Goal: Transaction & Acquisition: Purchase product/service

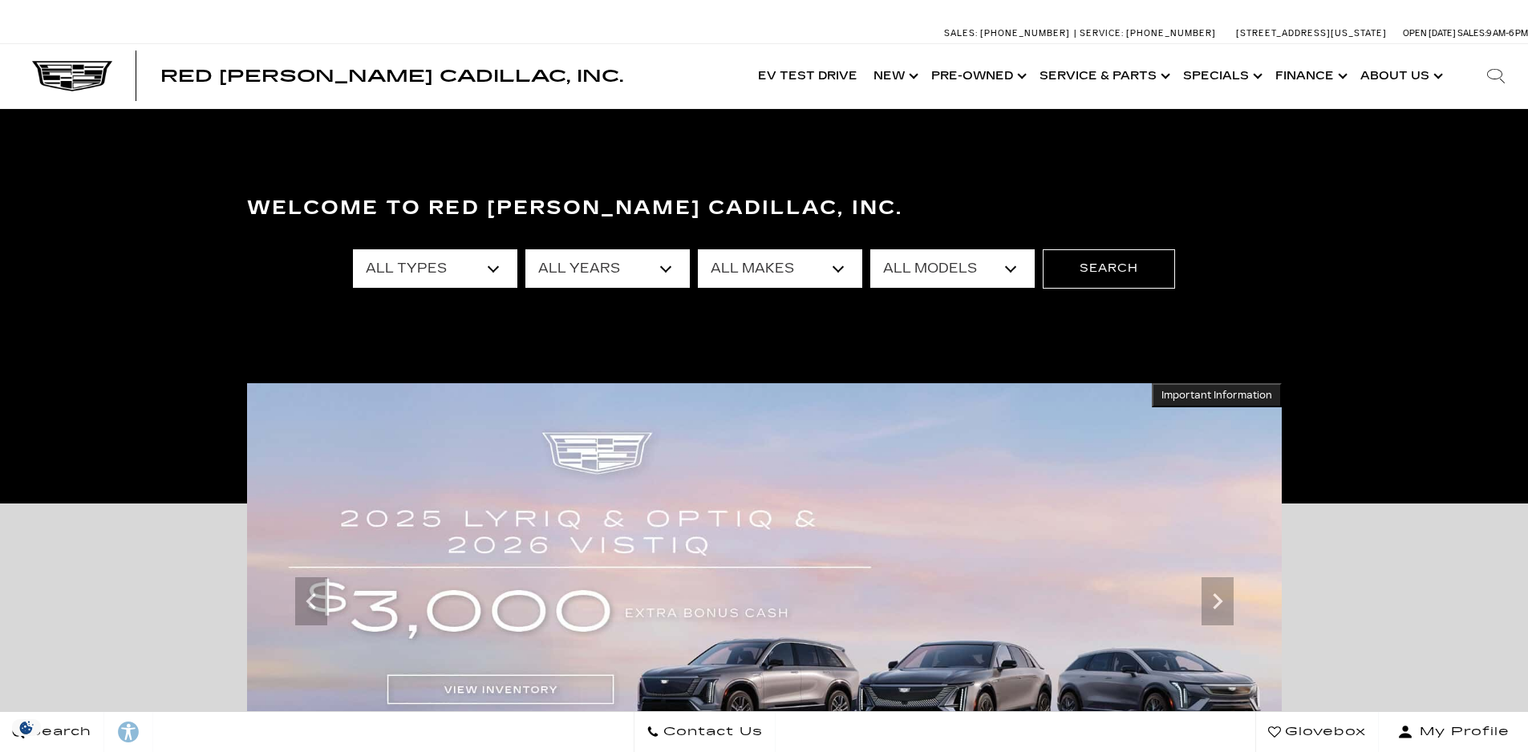
click at [495, 269] on select "All Types New Used Certified Used Demo" at bounding box center [435, 268] width 164 height 38
click at [536, 269] on select "All Years 2026 2025 2024 2023 2022 2021 2020 2019 2018 2016 2015 2014 2008" at bounding box center [607, 268] width 164 height 38
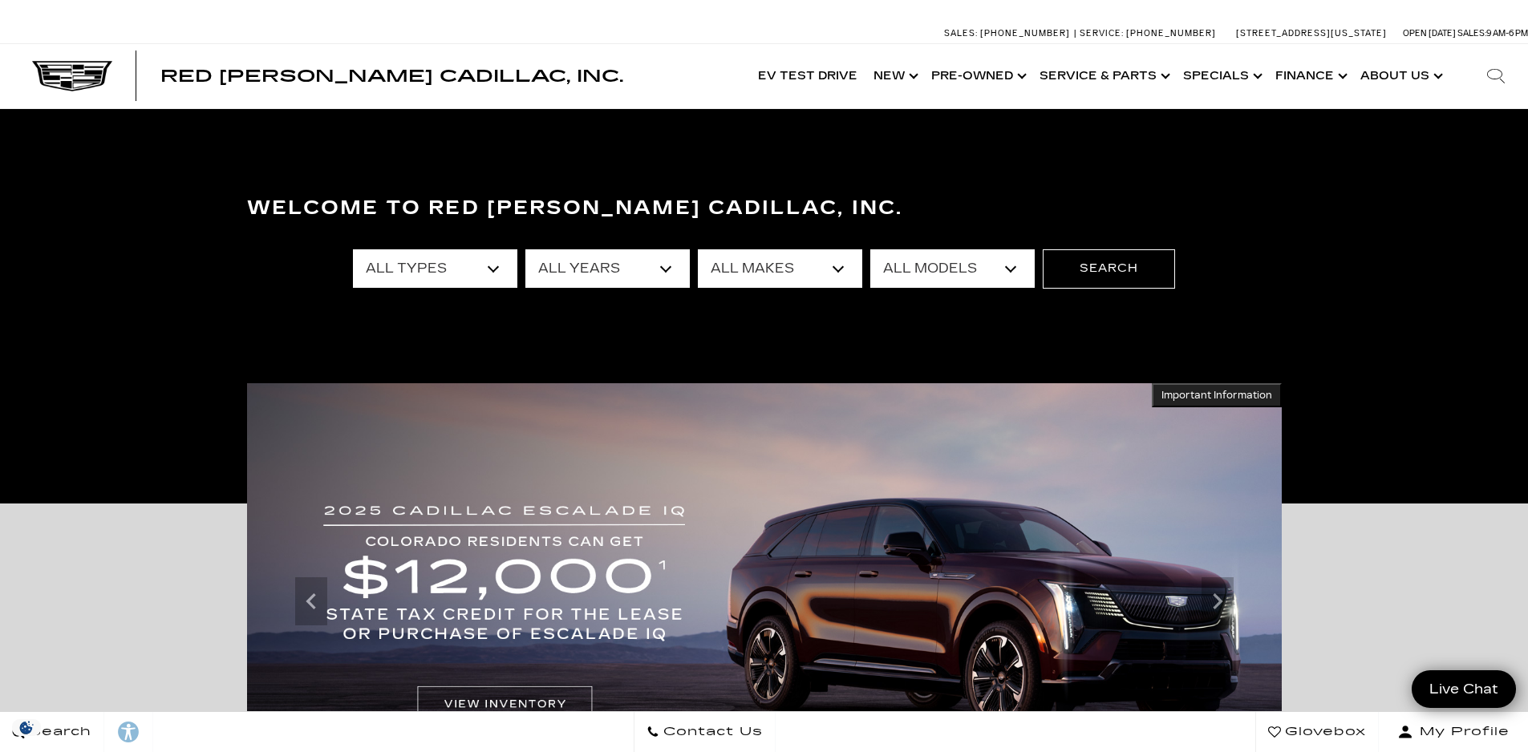
click at [452, 270] on select "All Types New Used Certified Used Demo" at bounding box center [435, 268] width 164 height 38
select select "New"
click at [353, 249] on select "All Types New Used Certified Used Demo" at bounding box center [435, 268] width 164 height 38
click at [565, 277] on select "All Years 2026 2025 2024" at bounding box center [607, 268] width 164 height 38
select select "2026"
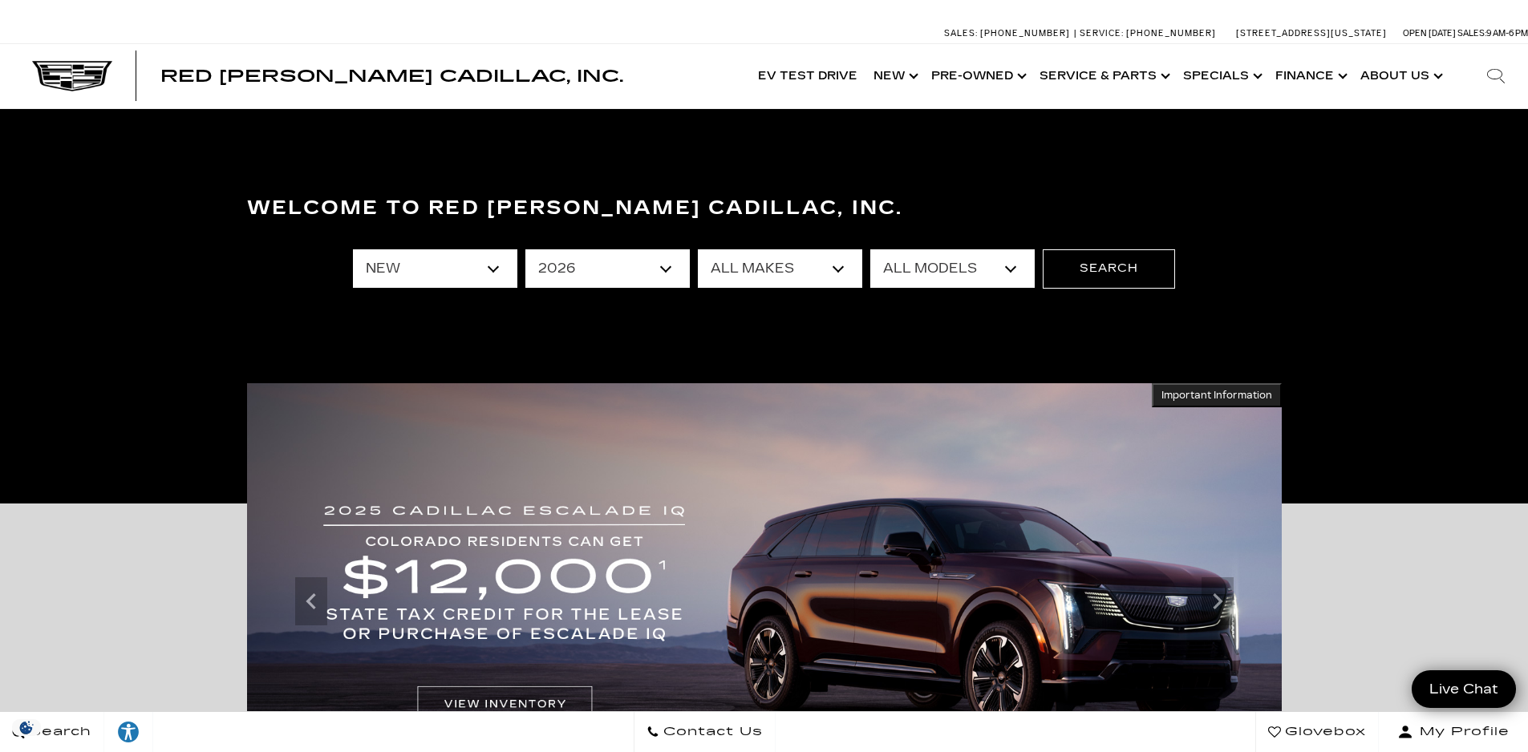
click at [525, 249] on select "All Years 2026 2025 2024" at bounding box center [607, 268] width 164 height 38
click at [729, 271] on select "All Makes Cadillac" at bounding box center [780, 268] width 164 height 38
select select "Cadillac"
click at [698, 249] on select "All Makes Cadillac" at bounding box center [780, 268] width 164 height 38
click at [879, 265] on select "All Models CT5-V Escalade Escalade ESV ESCALADE IQ ESCALADE IQL LYRIQ VISTIQ" at bounding box center [952, 268] width 164 height 38
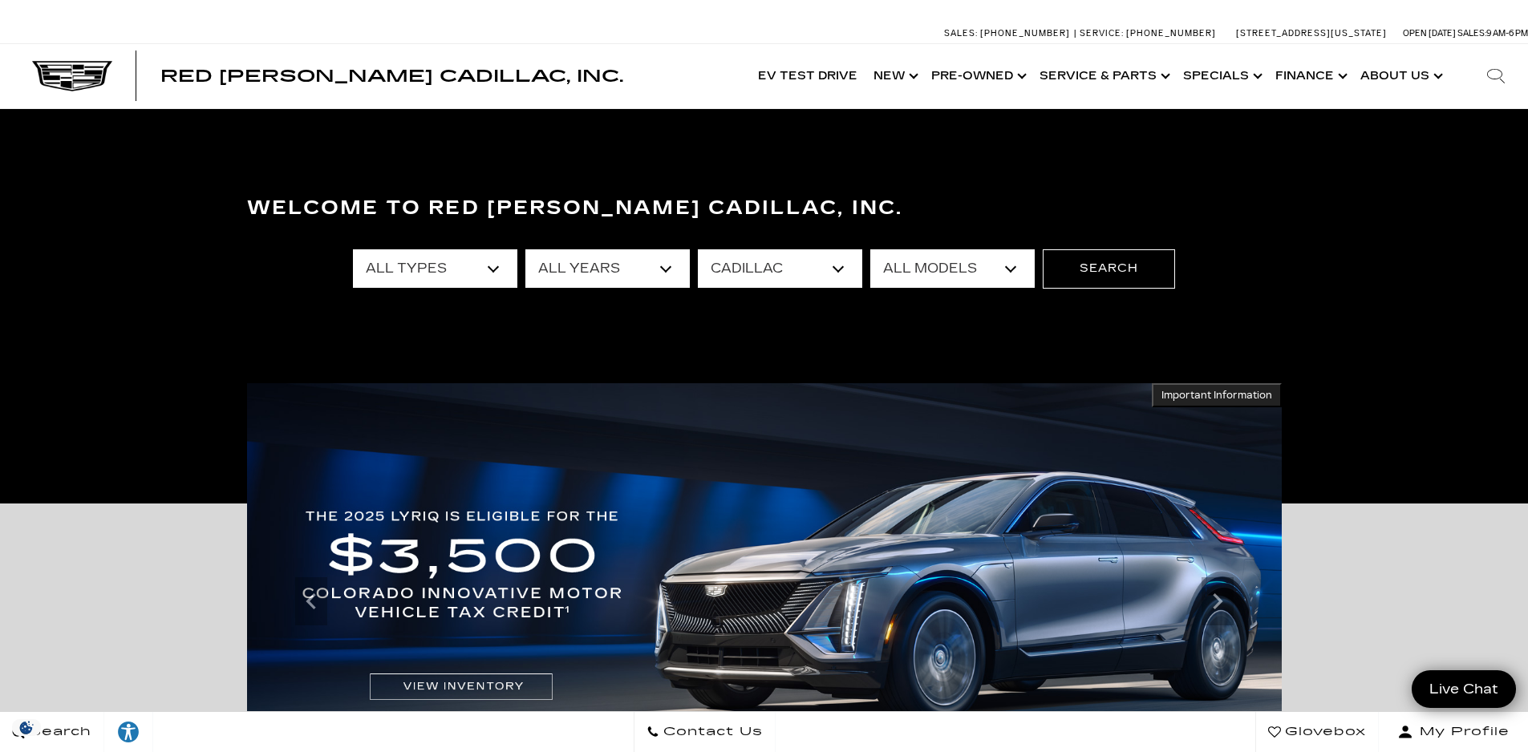
select select "Escalade"
click at [870, 249] on select "All Models CT5-V Escalade Escalade ESV ESCALADE IQ ESCALADE IQL LYRIQ VISTIQ" at bounding box center [952, 268] width 164 height 38
click at [1083, 273] on button "Search" at bounding box center [1109, 268] width 132 height 38
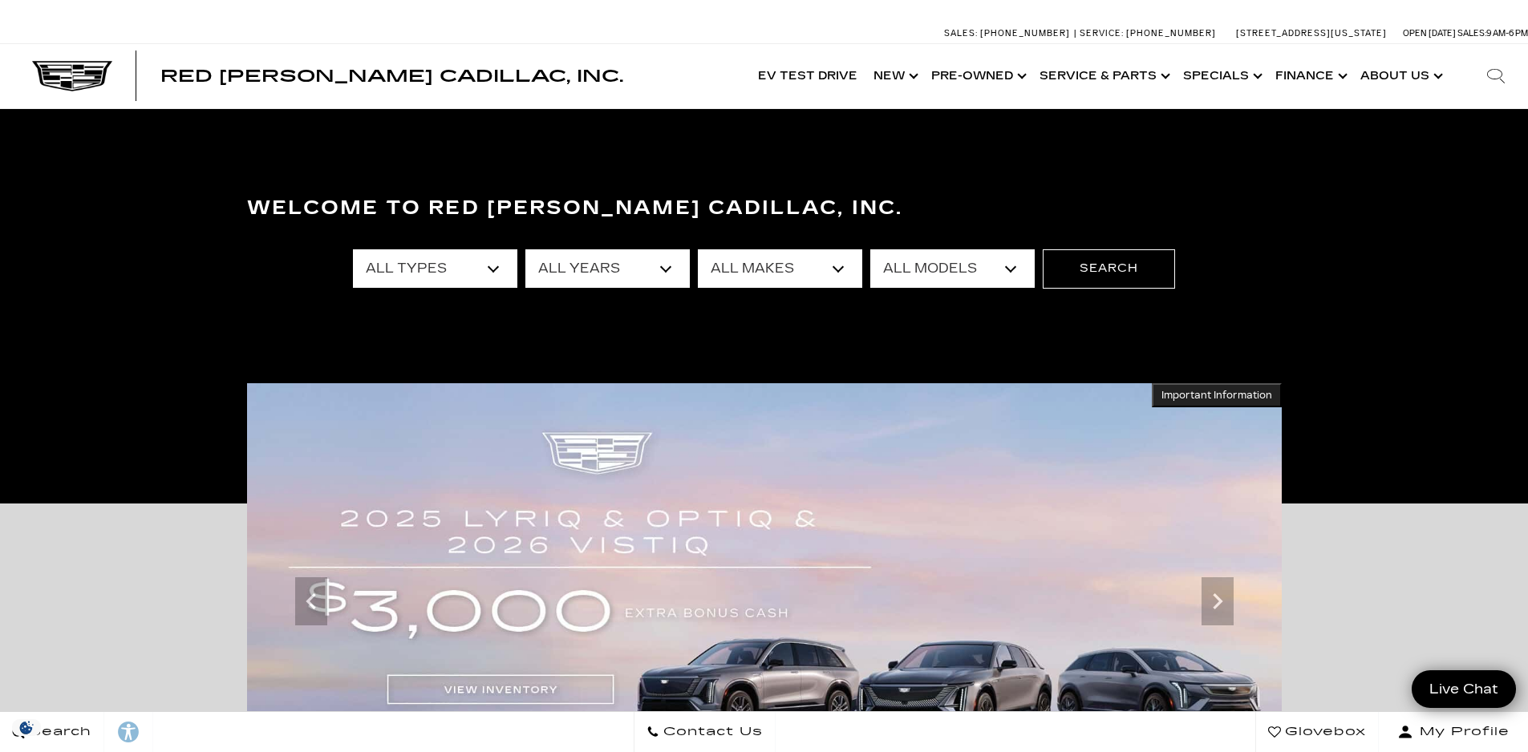
click at [667, 265] on select "All Years 2026 2025 2024 2023 2022 2021 2020 2019 2018 2016 2015 2014 2008" at bounding box center [607, 268] width 164 height 38
select select "2025"
click at [525, 249] on select "All Years 2026 2025 2024 2023 2022 2021 2020 2019 2018 2016 2015 2014 2008" at bounding box center [607, 268] width 164 height 38
click at [445, 279] on select "All Types New Used Demo" at bounding box center [435, 268] width 164 height 38
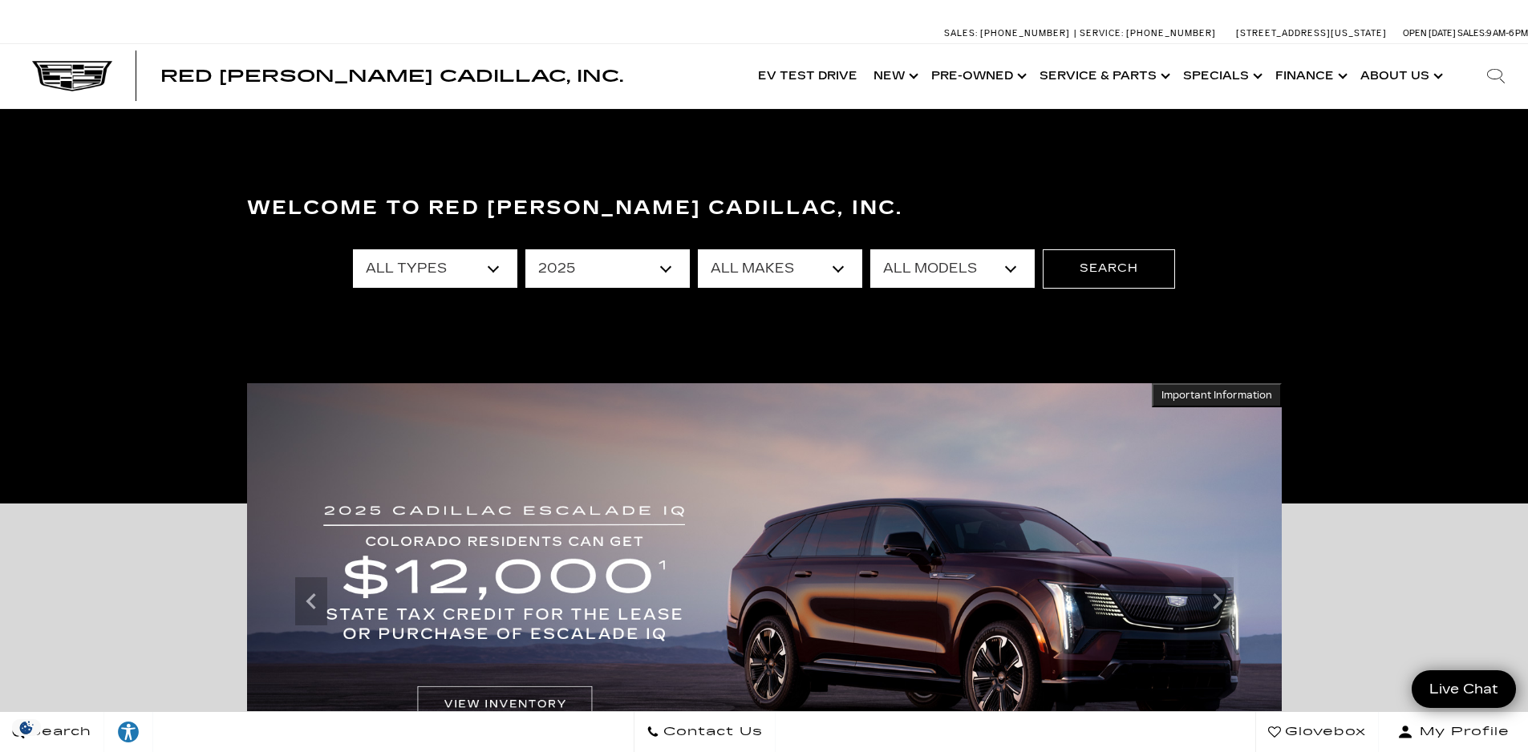
select select "New"
click at [353, 249] on select "All Types New Used Demo" at bounding box center [435, 268] width 164 height 38
click at [727, 275] on select "All Makes Cadillac" at bounding box center [780, 268] width 164 height 38
select select "Cadillac"
click at [698, 249] on select "All Makes Cadillac" at bounding box center [780, 268] width 164 height 38
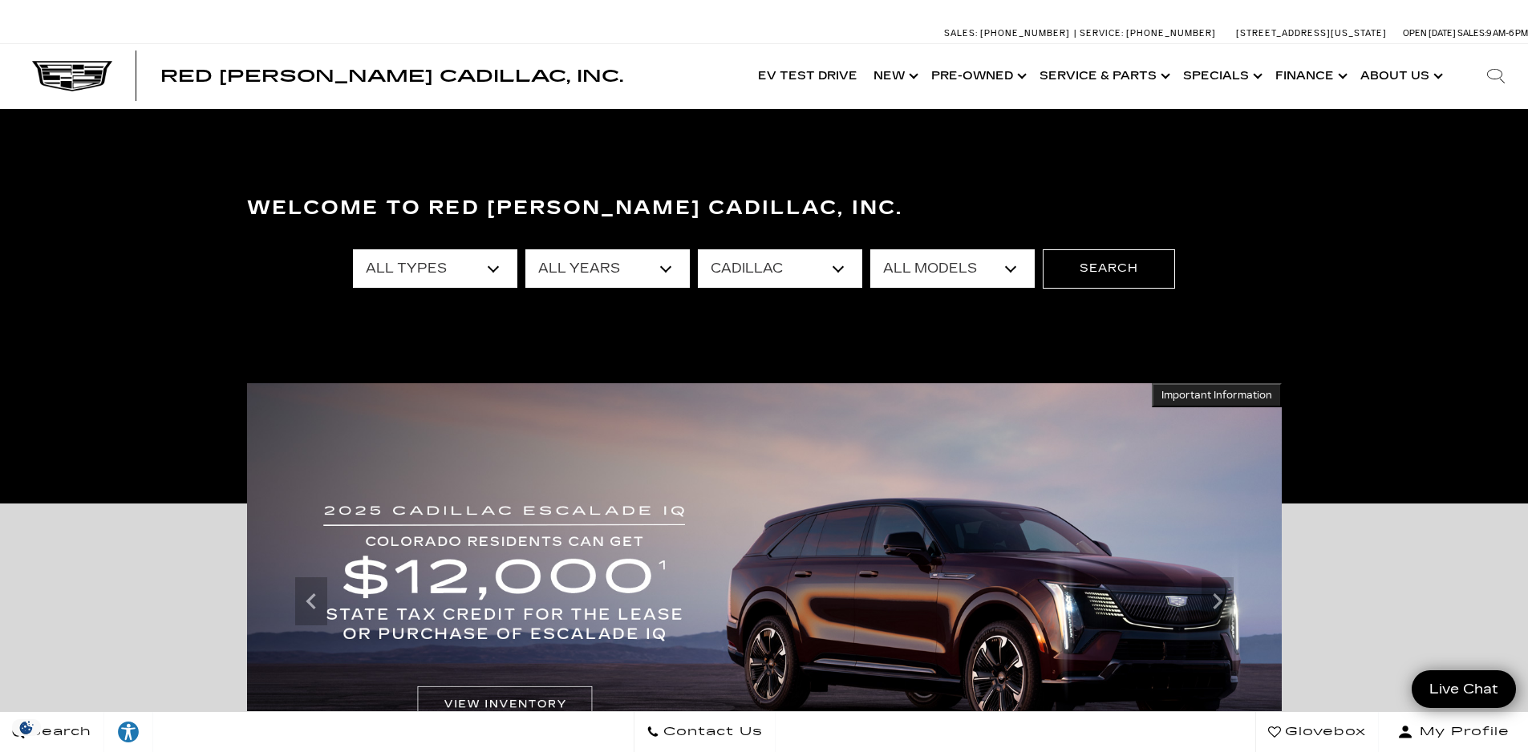
click at [970, 255] on select "All Models CT4 Escalade Escalade ESV ESCALADE IQ LYRIQ OPTIQ XT5 XT6" at bounding box center [952, 268] width 164 height 38
select select "Escalade"
click at [870, 249] on select "All Models CT4 Escalade Escalade ESV ESCALADE IQ LYRIQ OPTIQ XT5 XT6" at bounding box center [952, 268] width 164 height 38
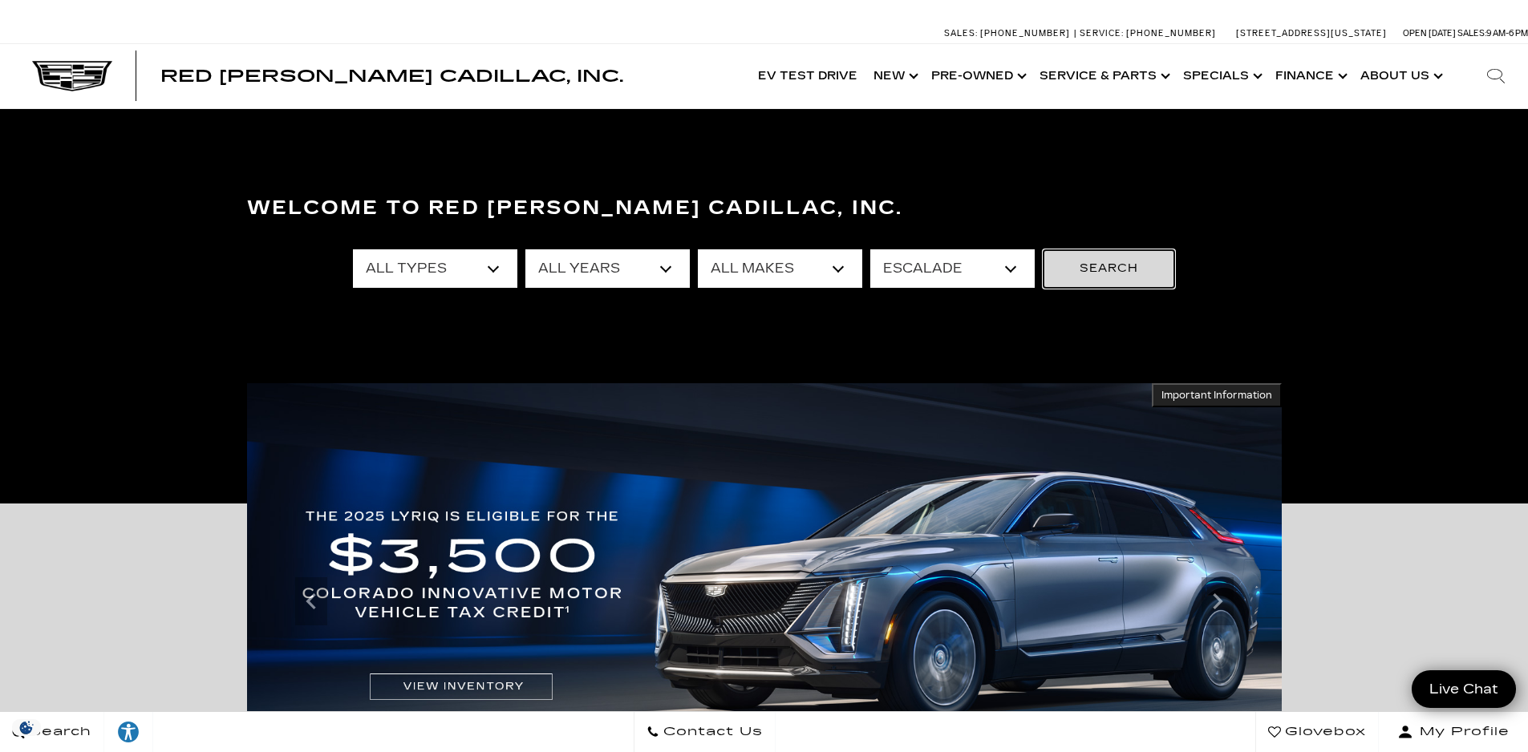
click at [1084, 265] on button "Search" at bounding box center [1109, 268] width 132 height 38
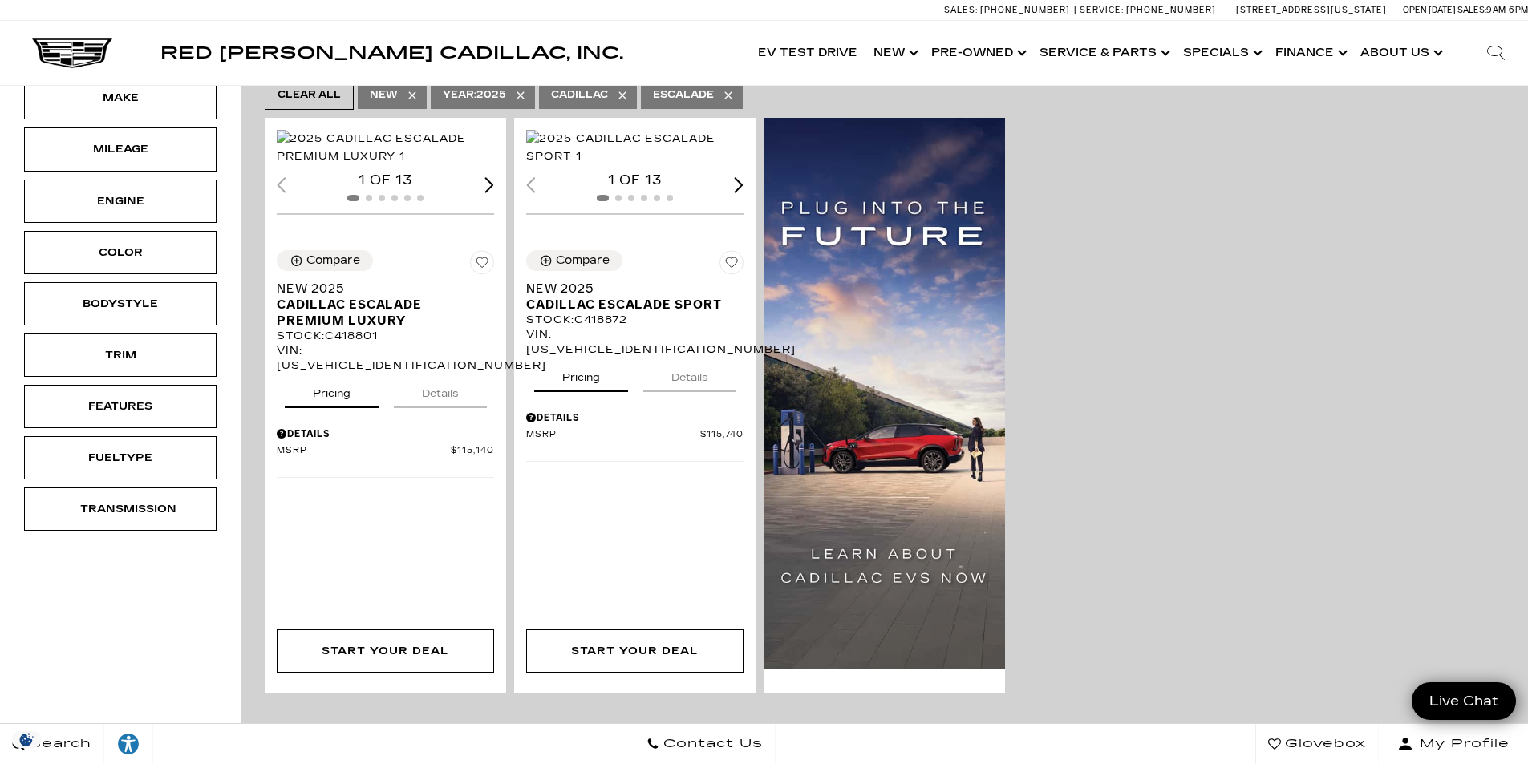
scroll to position [401, 0]
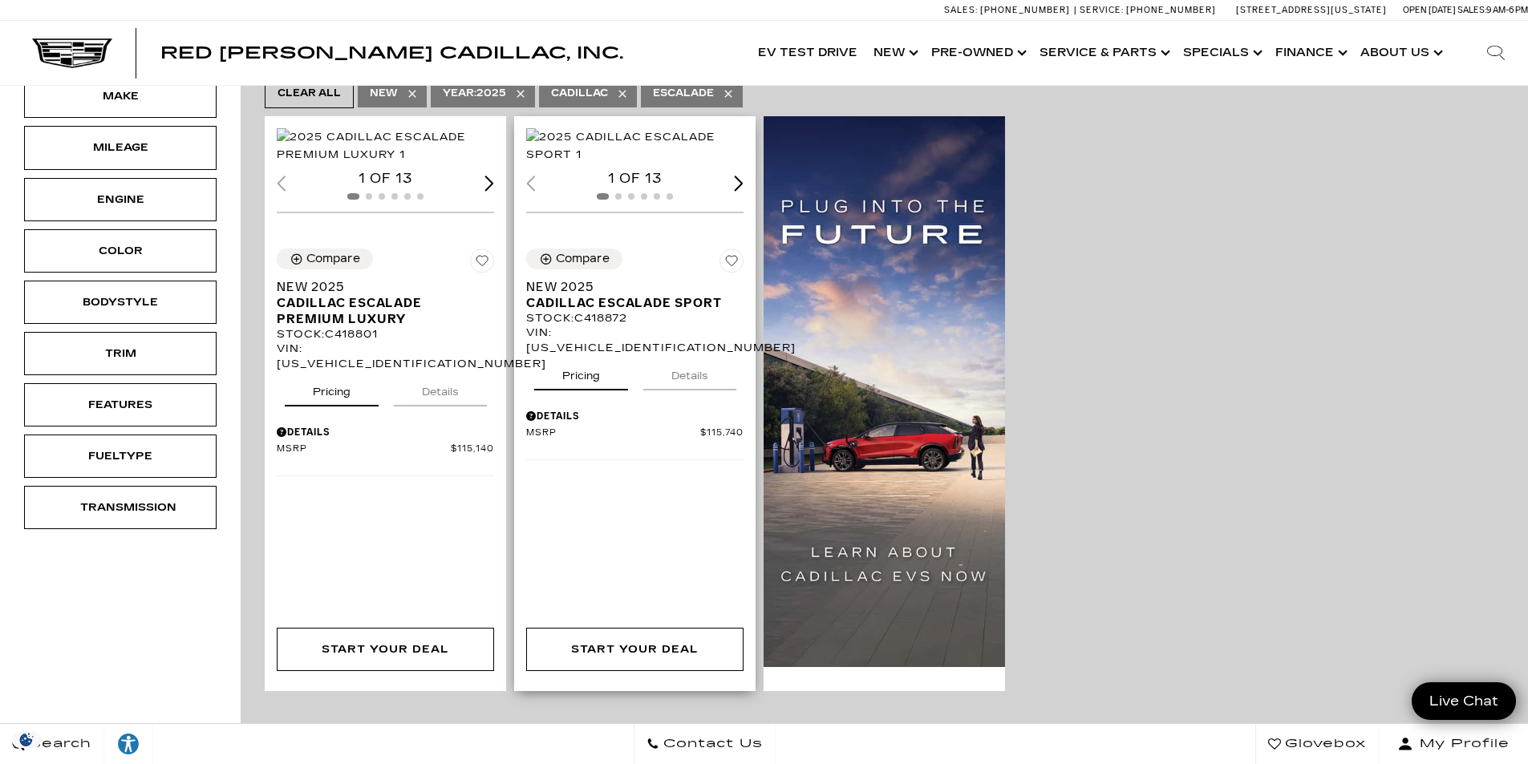
click at [743, 191] on div "Next slide" at bounding box center [739, 183] width 10 height 15
click at [652, 164] on img "2 / 6" at bounding box center [636, 145] width 220 height 35
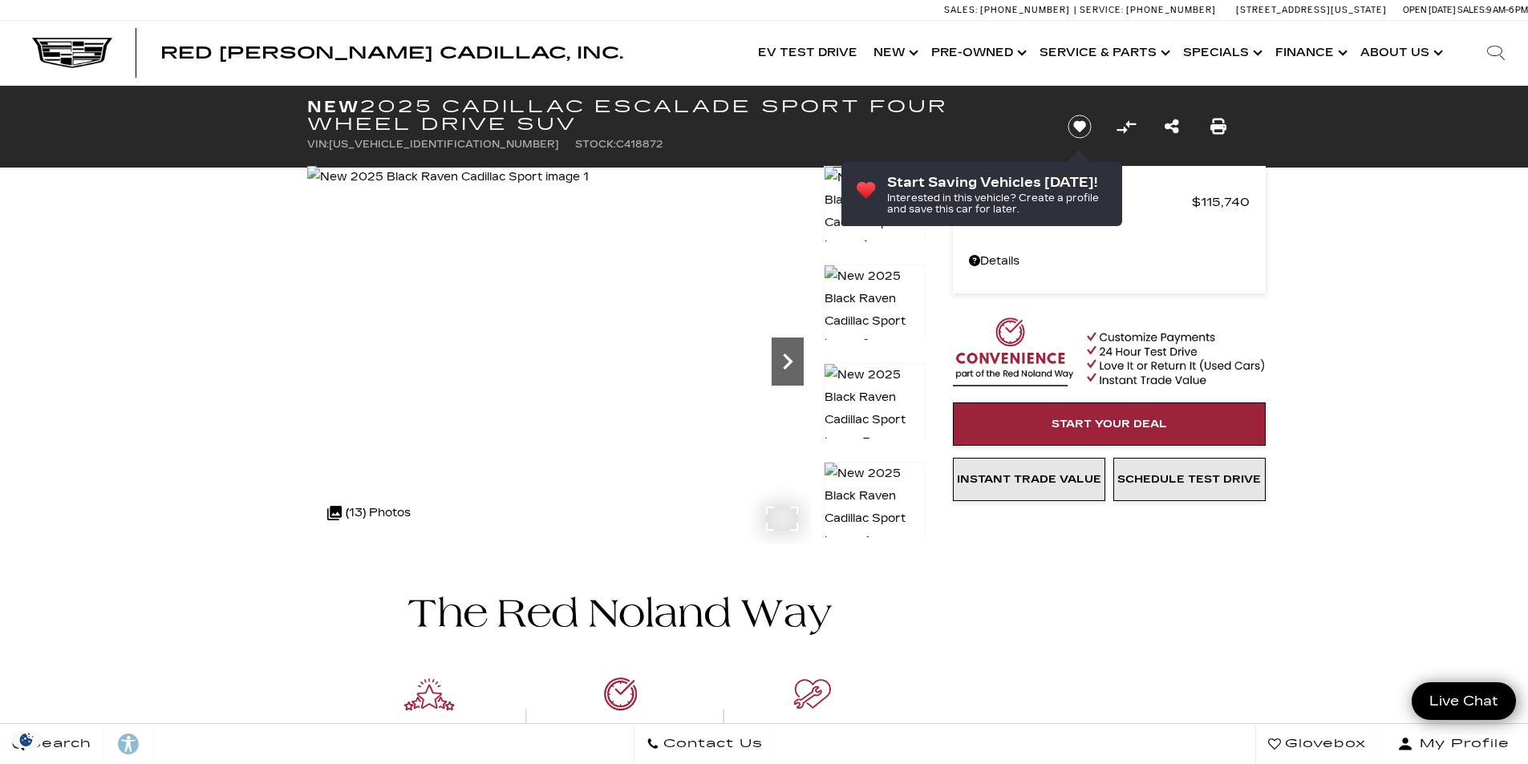
click at [799, 370] on icon "Next" at bounding box center [788, 362] width 32 height 32
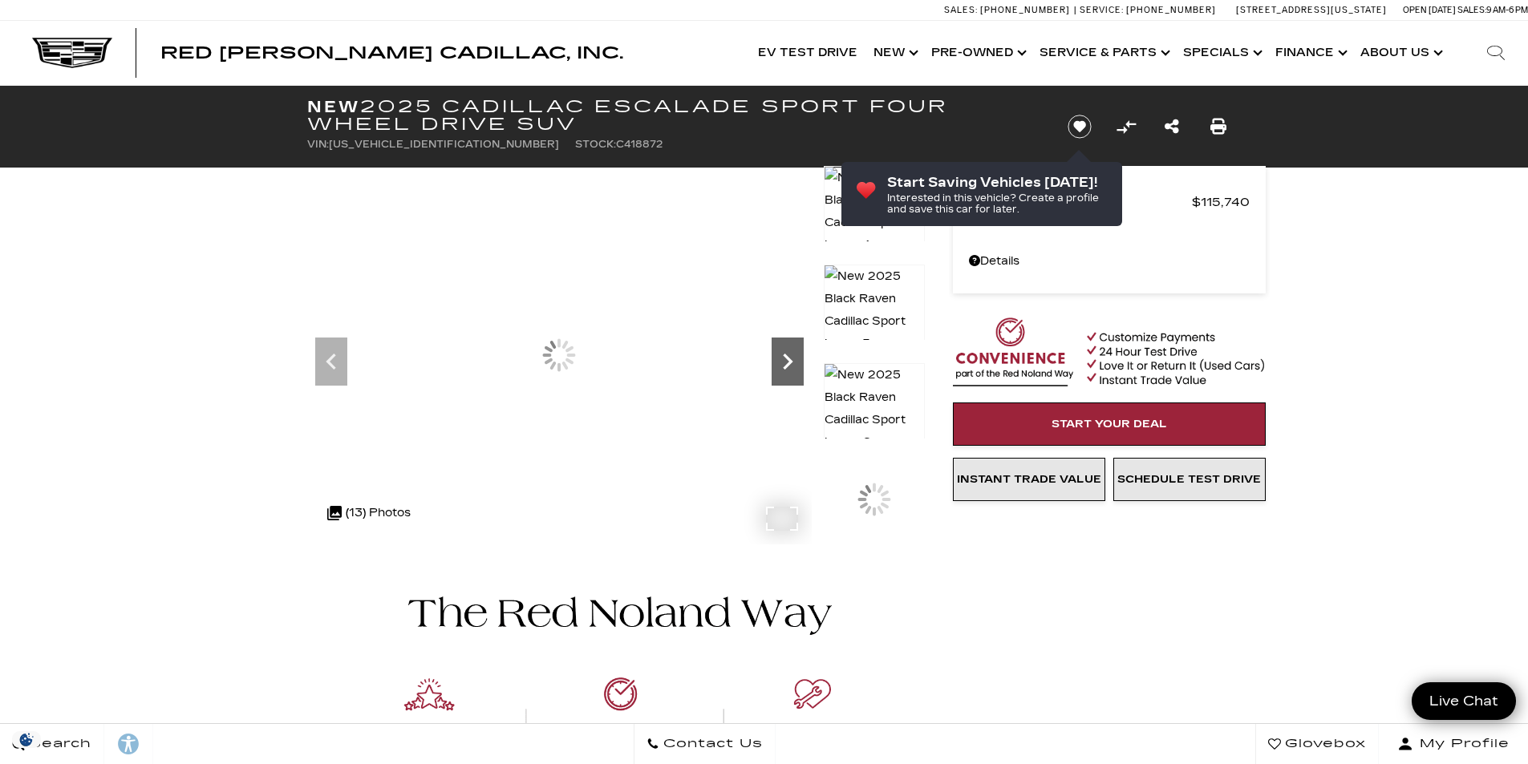
click at [799, 370] on icon "Next" at bounding box center [788, 362] width 32 height 32
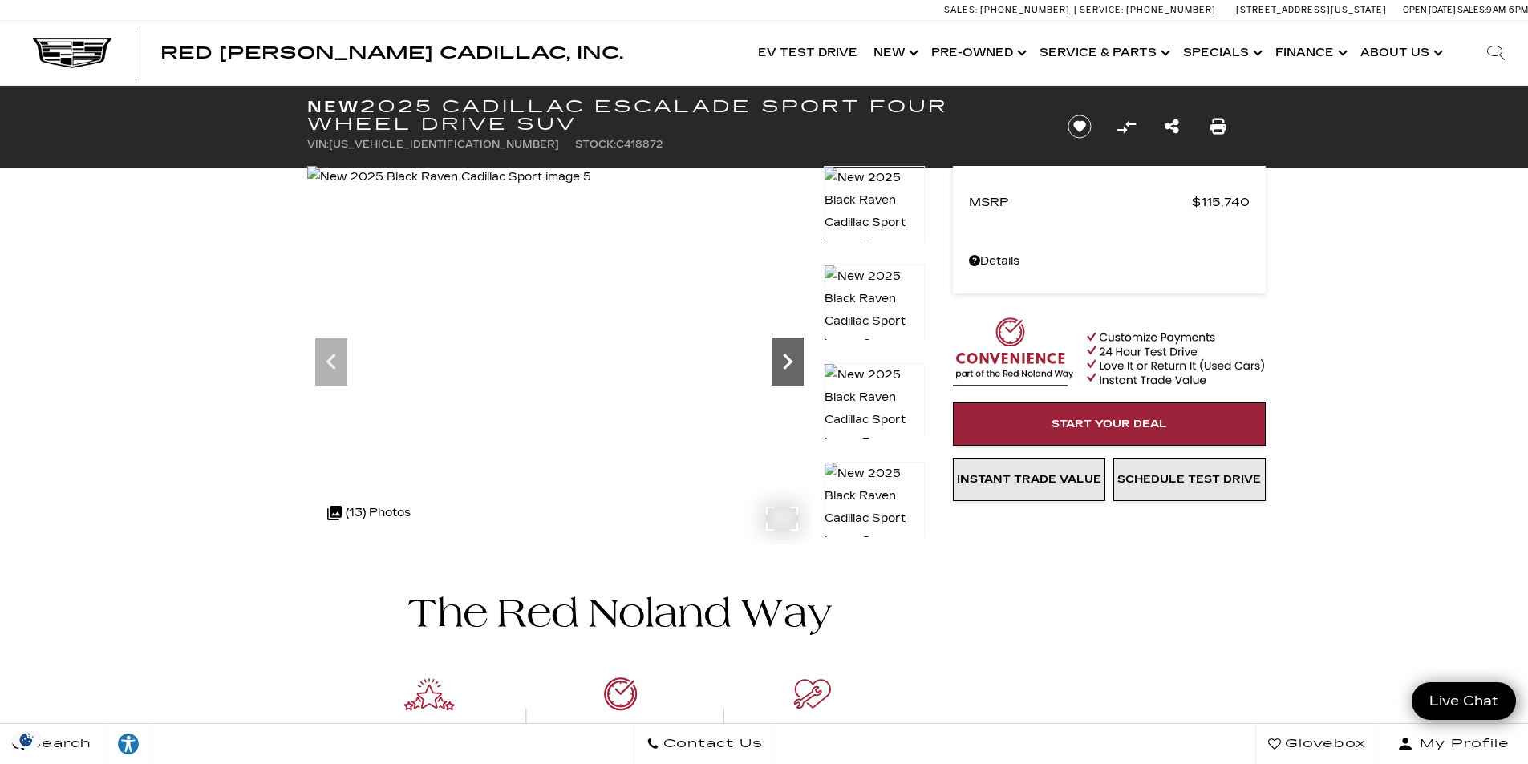
click at [799, 370] on icon "Next" at bounding box center [788, 362] width 32 height 32
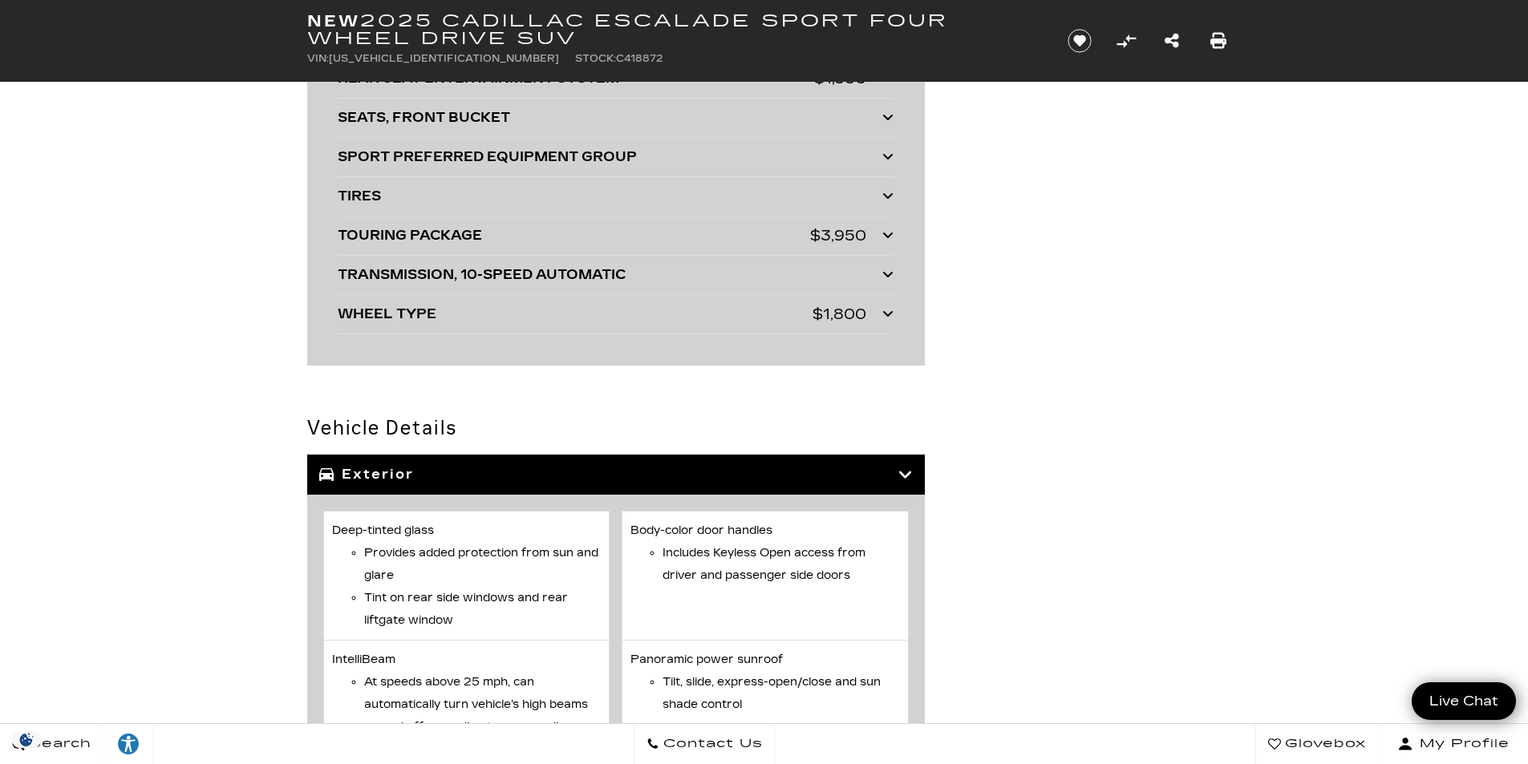
scroll to position [4170, 0]
